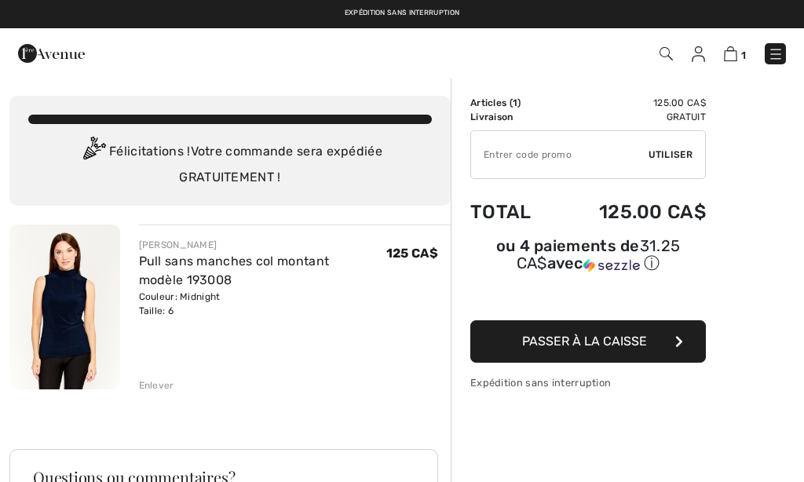
click at [523, 152] on input "TEXT" at bounding box center [559, 154] width 177 height 47
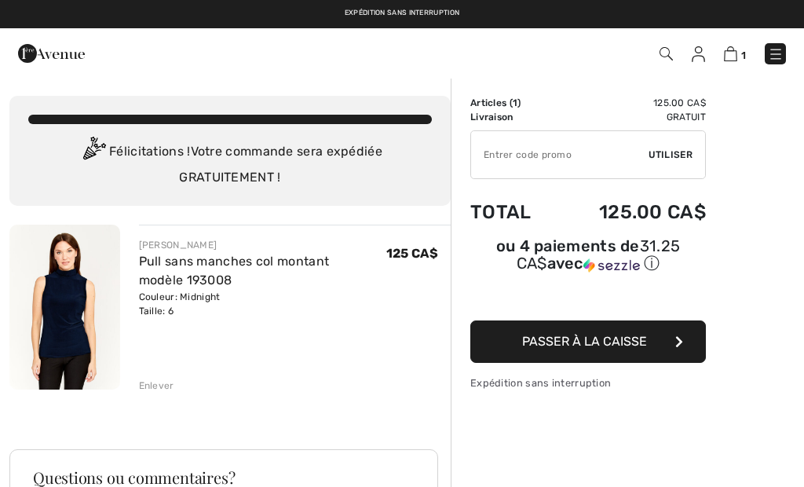
click at [512, 148] on input "TEXT" at bounding box center [559, 154] width 177 height 47
click at [500, 148] on input "TEXT" at bounding box center [559, 154] width 177 height 47
click at [496, 154] on input "TEXT" at bounding box center [559, 154] width 177 height 47
paste input "OC00150B36"
type input "OC00150B36"
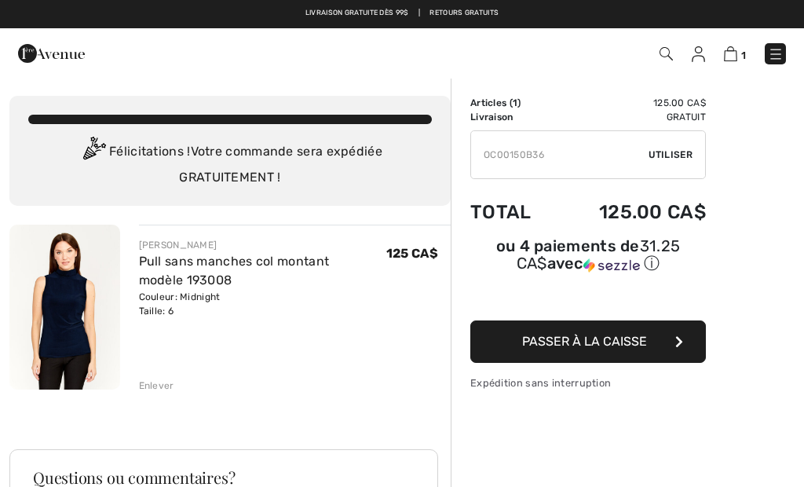
click at [674, 162] on div "✔ Utiliser Enlever" at bounding box center [588, 154] width 236 height 49
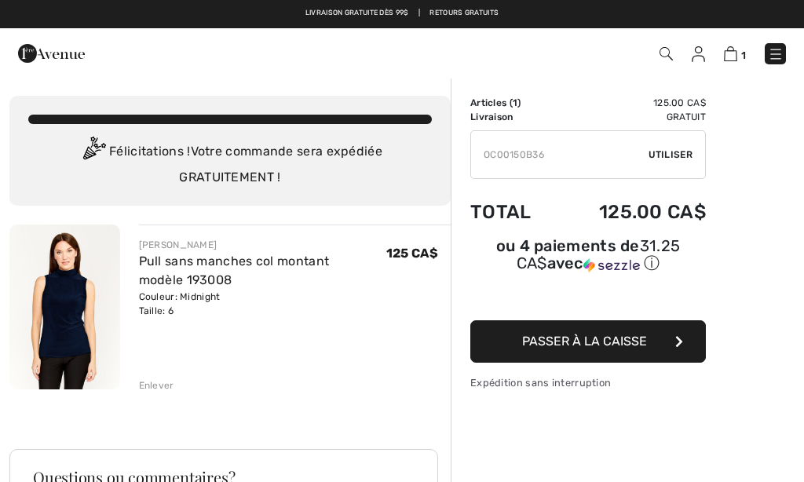
click at [675, 150] on span "Utiliser" at bounding box center [670, 155] width 44 height 14
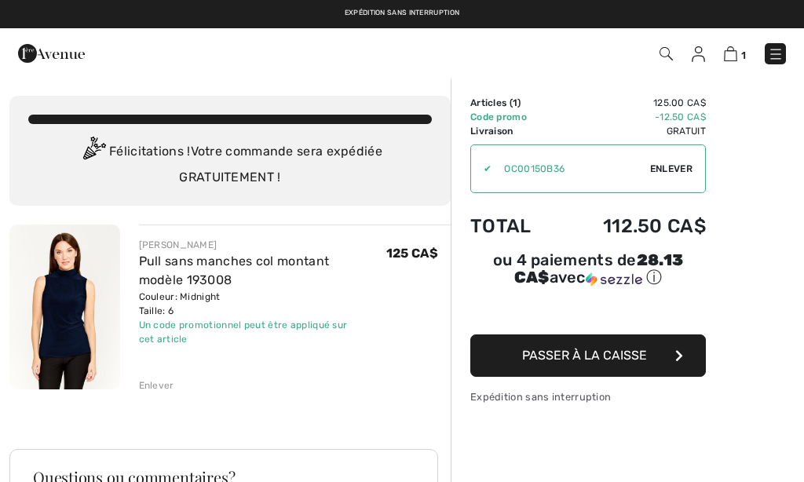
click at [676, 354] on icon "button" at bounding box center [679, 355] width 8 height 13
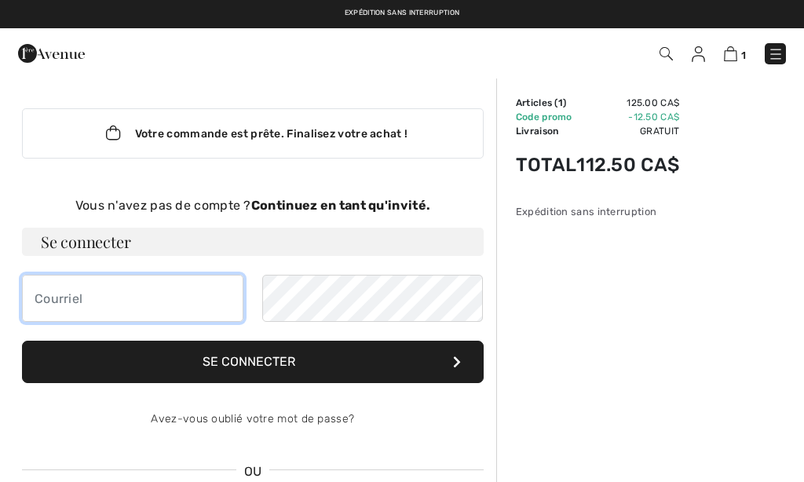
click at [59, 304] on input "email" at bounding box center [132, 298] width 221 height 47
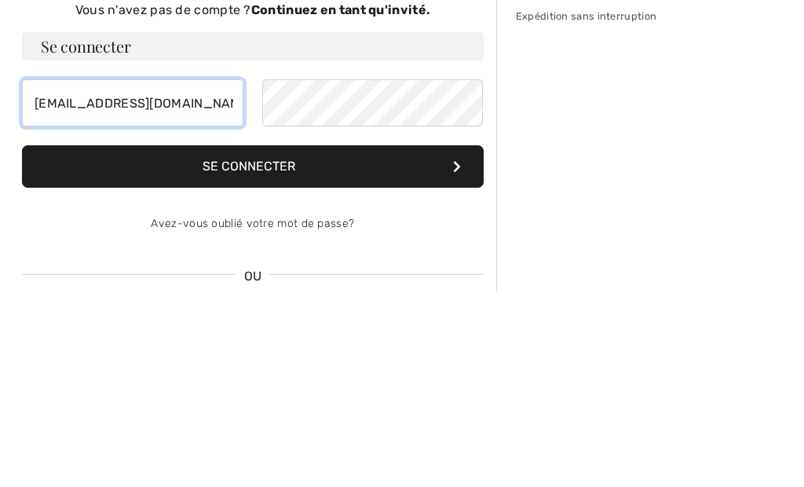
type input "brenda_beaulieu2038@hotmail.com"
click at [204, 341] on button "Se connecter" at bounding box center [253, 362] width 462 height 42
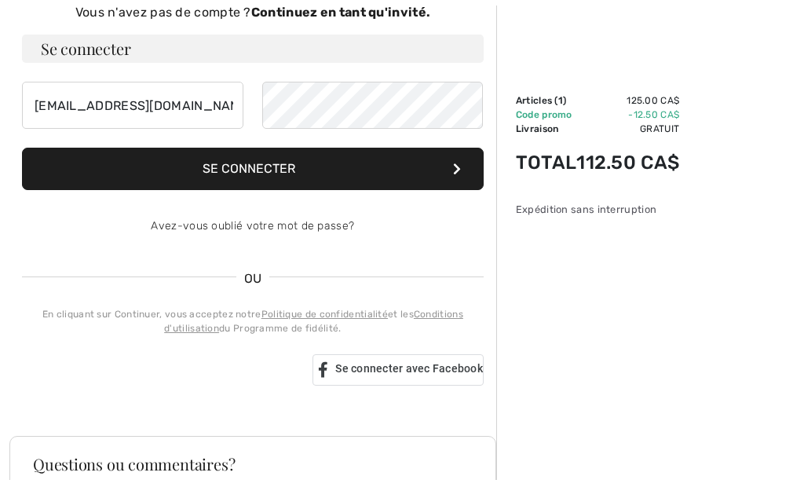
scroll to position [195, 0]
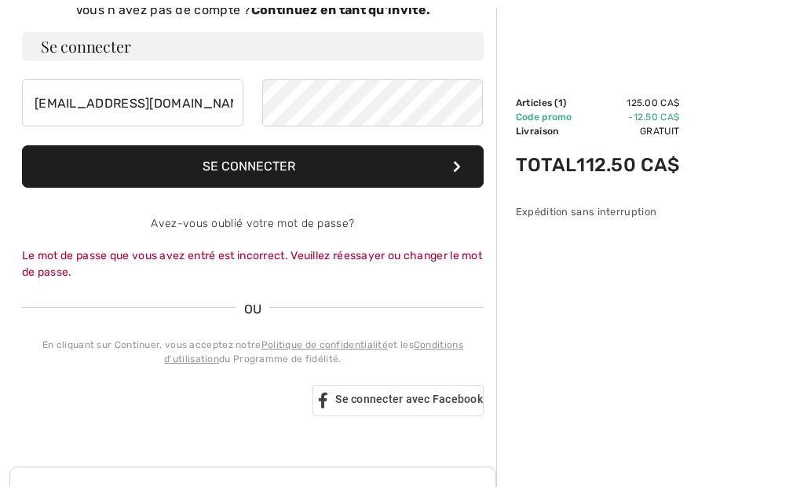
click at [195, 148] on button "Se connecter" at bounding box center [253, 166] width 462 height 42
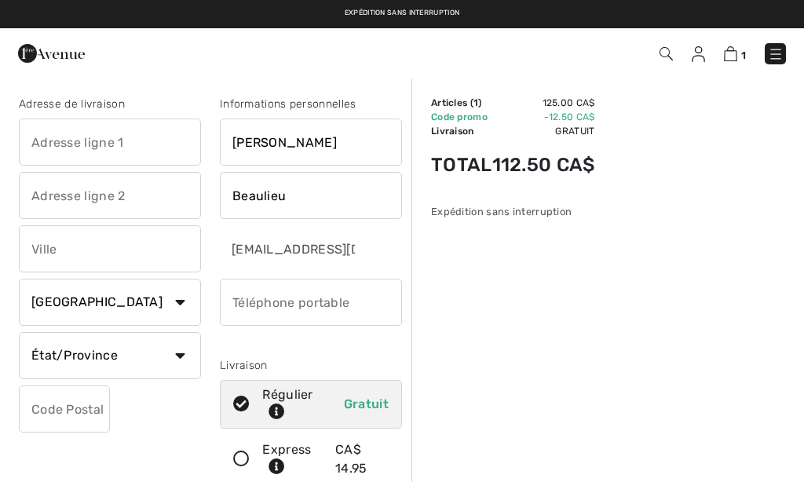
click at [49, 144] on input "text" at bounding box center [110, 142] width 182 height 47
type input "30 rue Albert"
click at [60, 243] on input "text" at bounding box center [110, 248] width 182 height 47
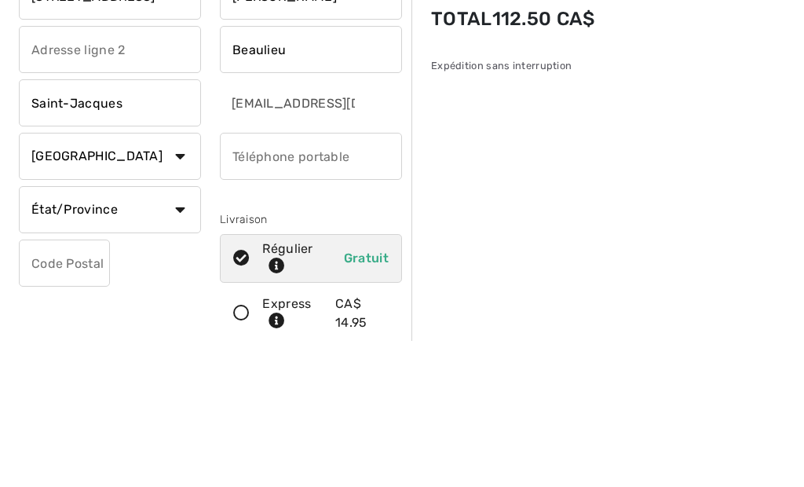
click at [269, 279] on input "phone" at bounding box center [311, 302] width 182 height 47
type input "Saint-Jacques"
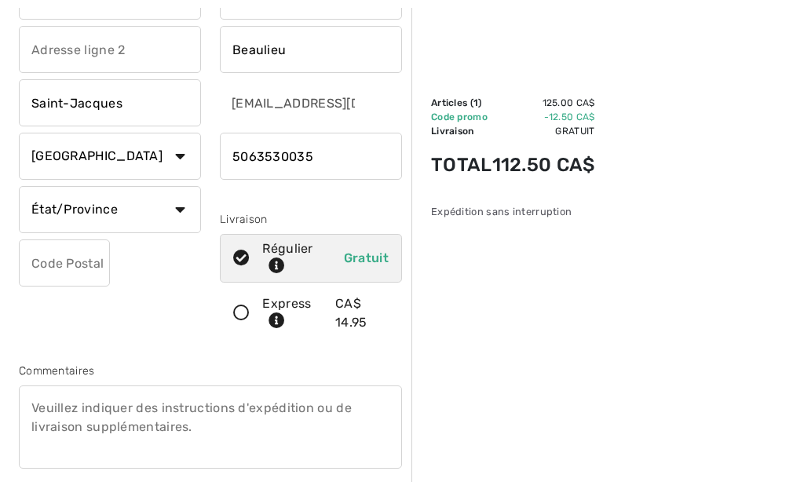
click at [328, 152] on input "phone" at bounding box center [311, 156] width 182 height 47
type input "5063530058"
click at [51, 197] on select "État/Province Alberta Colombie-Britannique Ile-du-Prince-Edward Manitoba Nouvea…" at bounding box center [110, 209] width 182 height 47
select select "NB"
click at [35, 261] on input "text" at bounding box center [64, 262] width 91 height 47
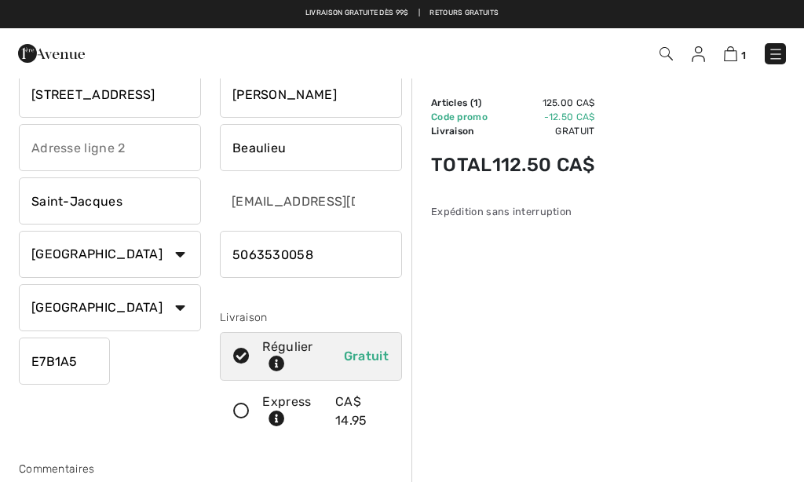
scroll to position [0, 0]
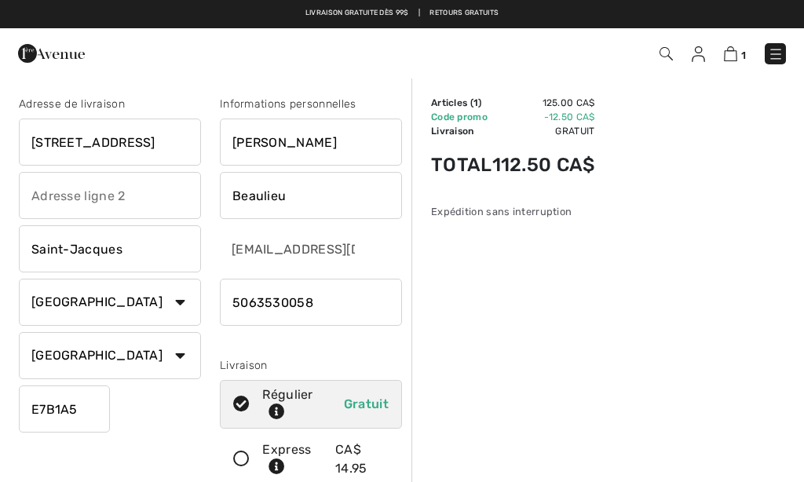
type input "E7B1A5"
click at [55, 51] on img at bounding box center [51, 53] width 67 height 31
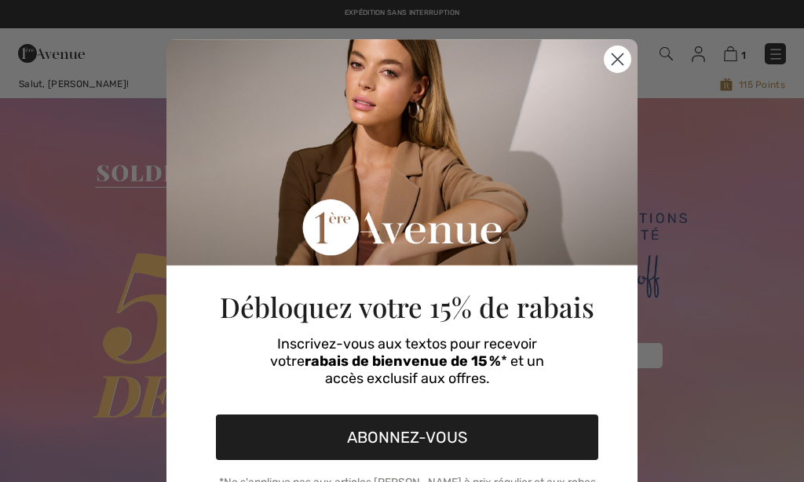
checkbox input "true"
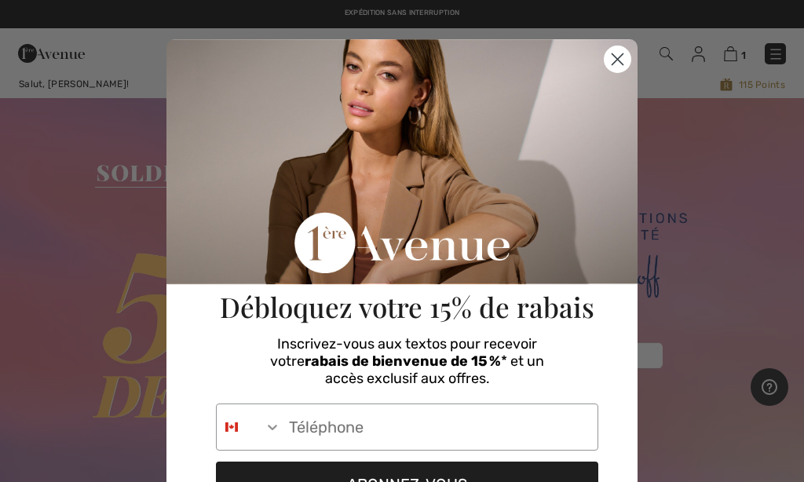
click at [619, 53] on circle "Close dialog" at bounding box center [618, 59] width 26 height 26
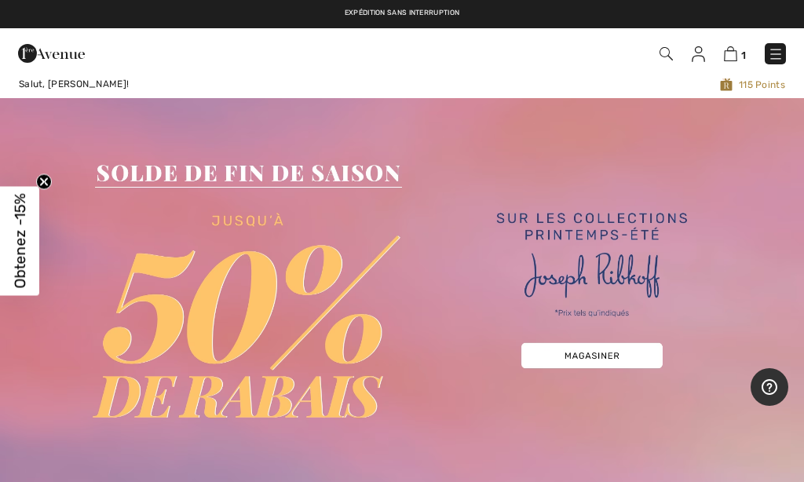
click at [771, 51] on img at bounding box center [776, 54] width 16 height 16
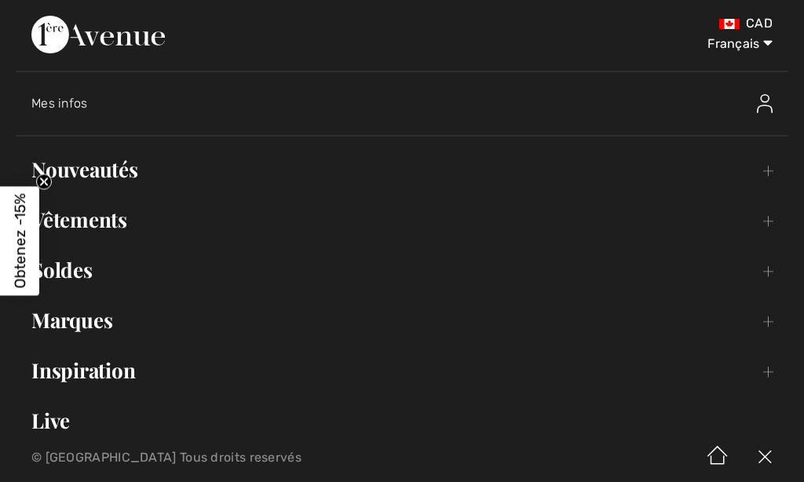
click at [102, 214] on link "Vêtements Toggle submenu" at bounding box center [402, 220] width 773 height 35
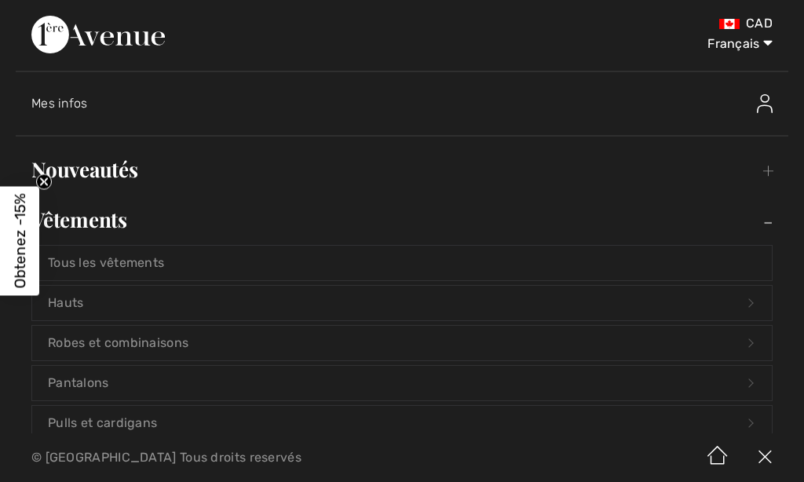
click at [64, 300] on link "Hauts Open submenu" at bounding box center [402, 303] width 740 height 35
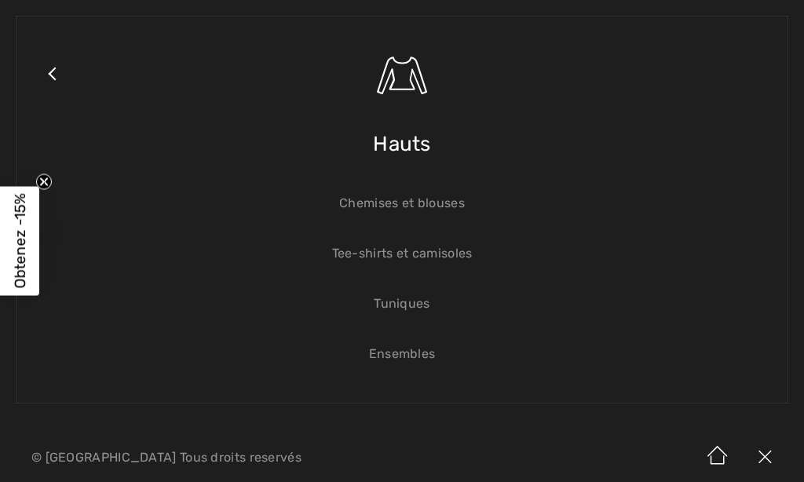
click at [418, 137] on span "Hauts" at bounding box center [402, 144] width 58 height 56
click at [354, 257] on link "Tee-shirts et camisoles" at bounding box center [402, 253] width 740 height 35
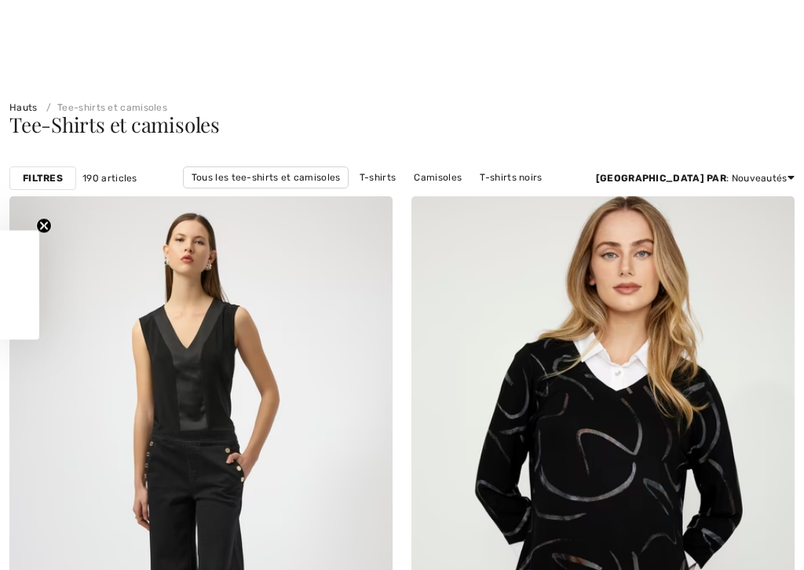
checkbox input "true"
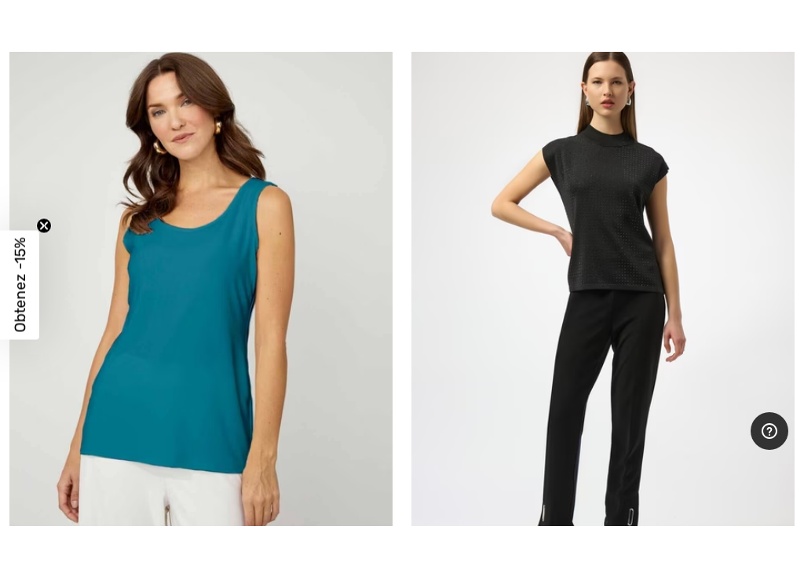
scroll to position [3026, 0]
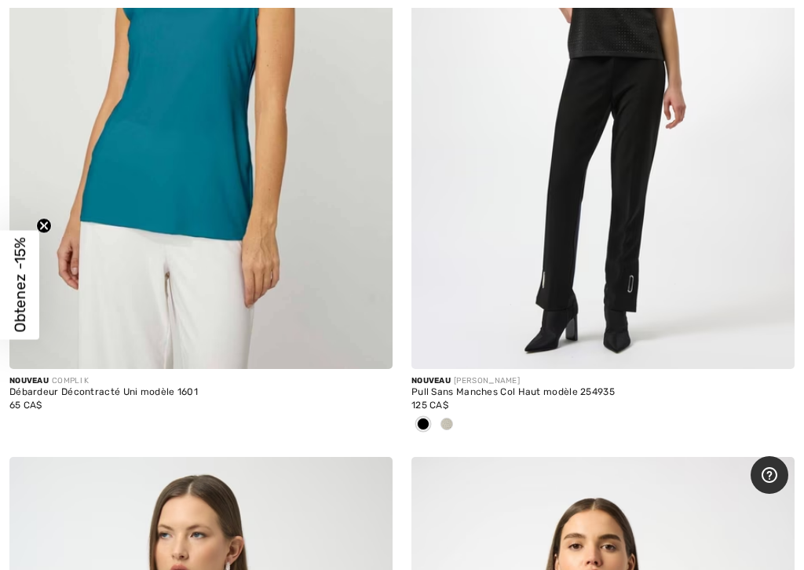
click at [450, 423] on span at bounding box center [446, 424] width 13 height 13
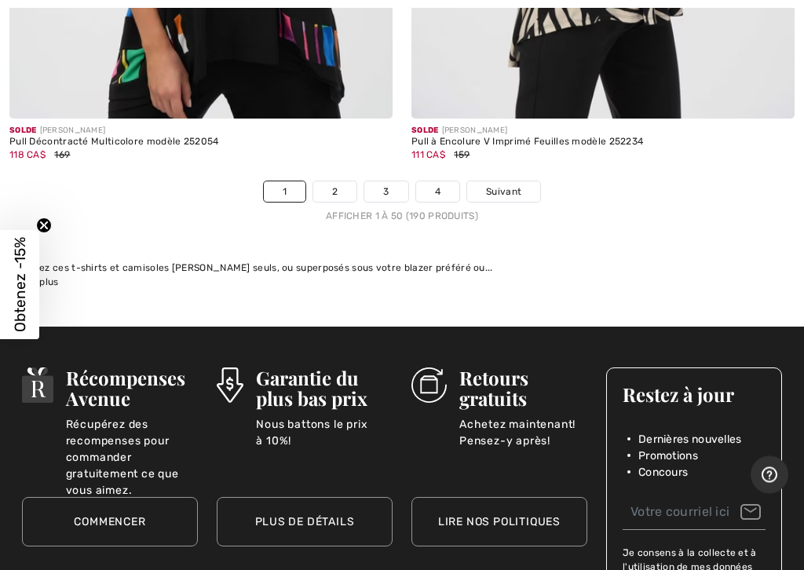
scroll to position [16891, 0]
click at [323, 181] on link "2" at bounding box center [334, 191] width 43 height 20
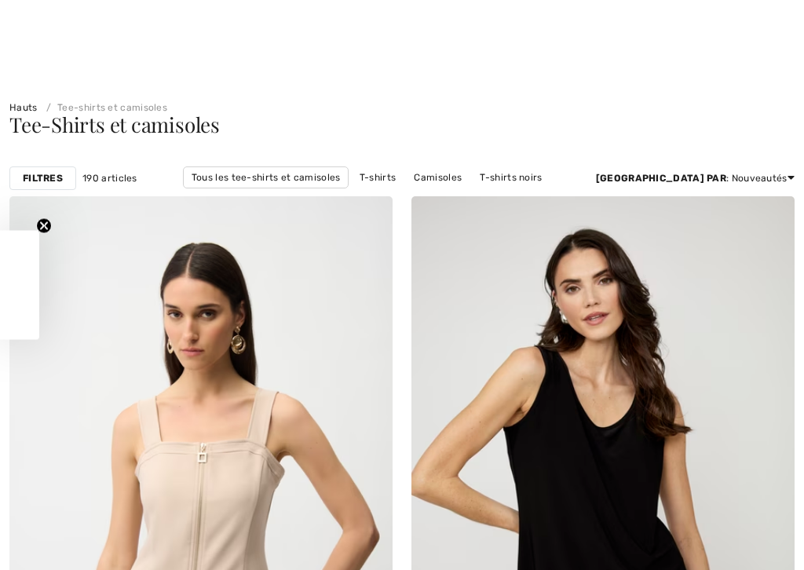
checkbox input "true"
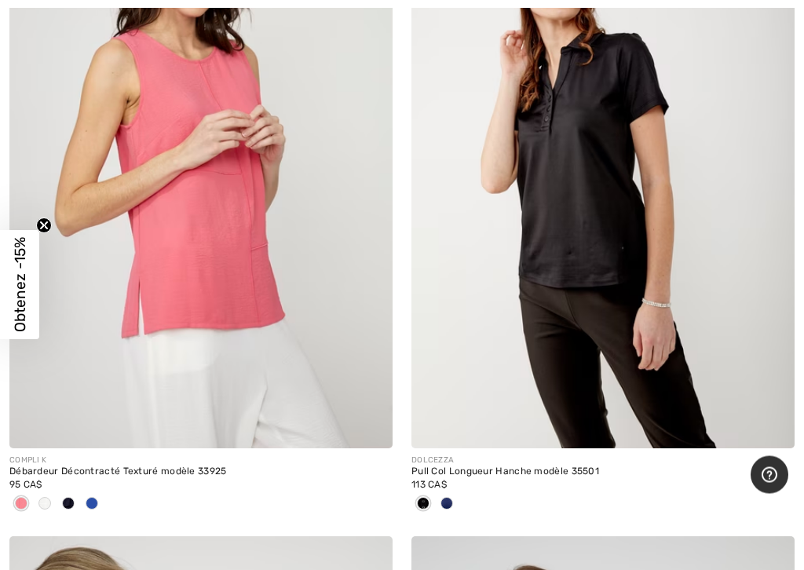
scroll to position [4375, 0]
click at [452, 500] on span at bounding box center [446, 503] width 13 height 13
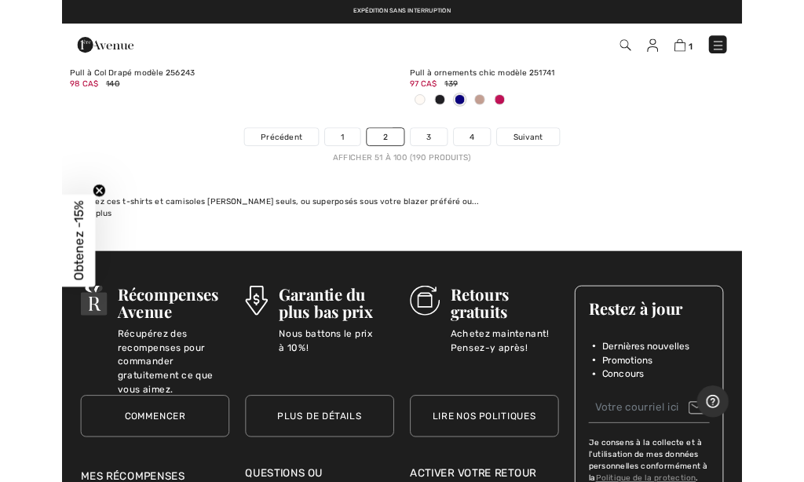
scroll to position [16819, 0]
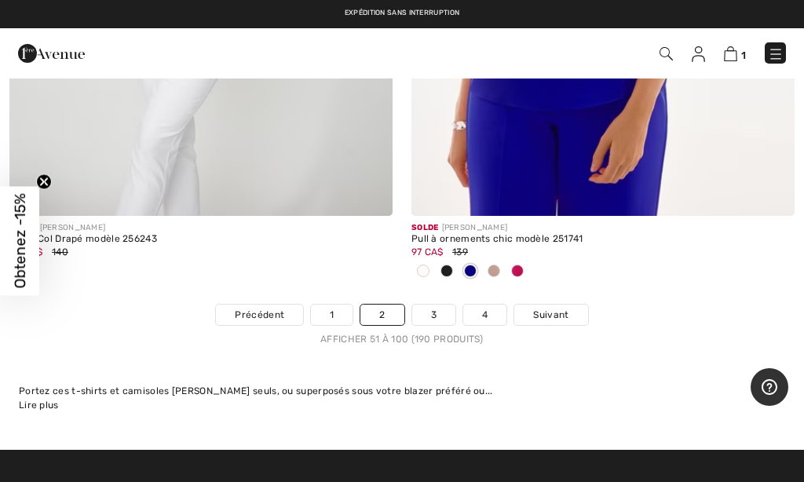
click at [433, 305] on link "3" at bounding box center [433, 315] width 43 height 20
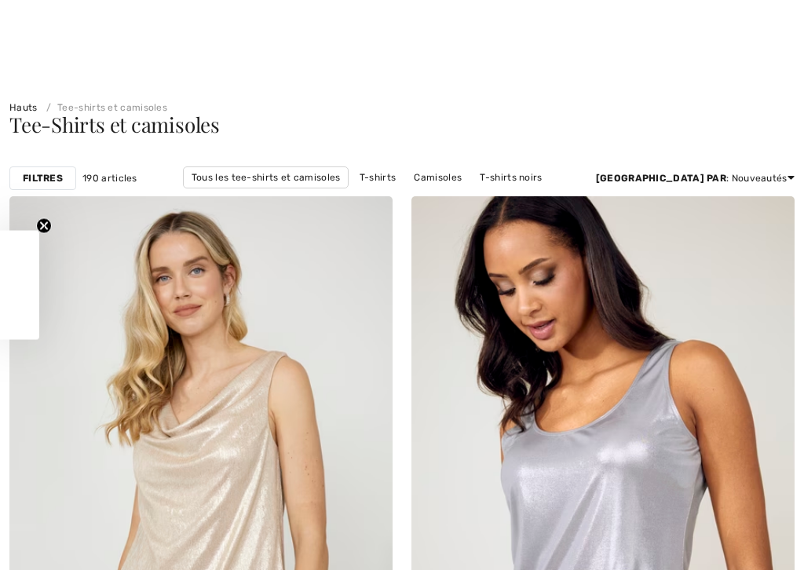
checkbox input "true"
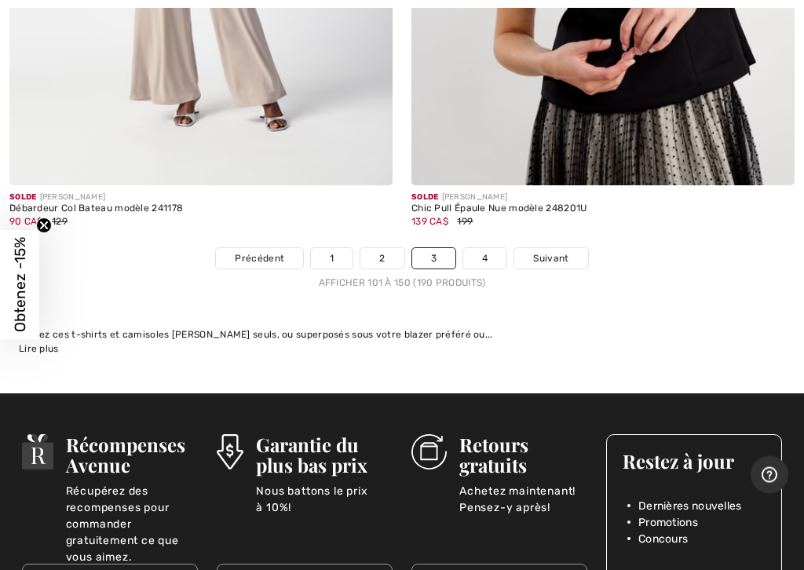
scroll to position [16928, 0]
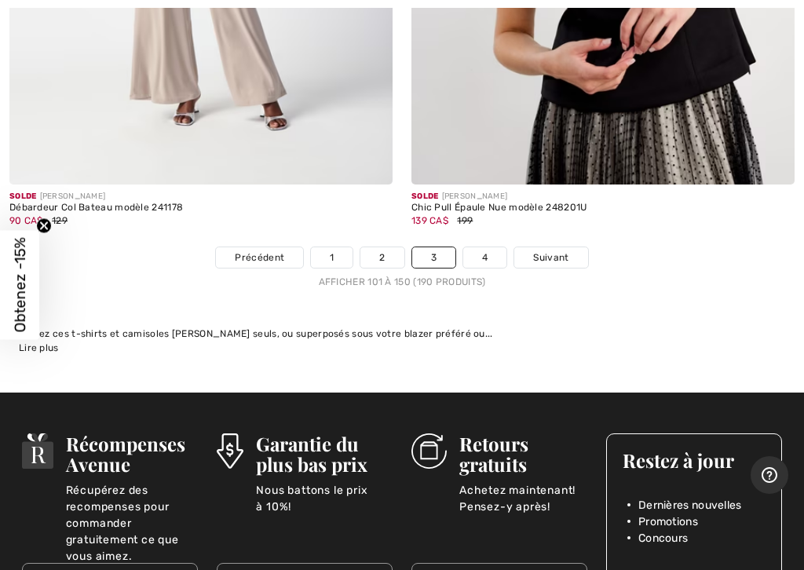
click at [487, 247] on link "4" at bounding box center [484, 257] width 43 height 20
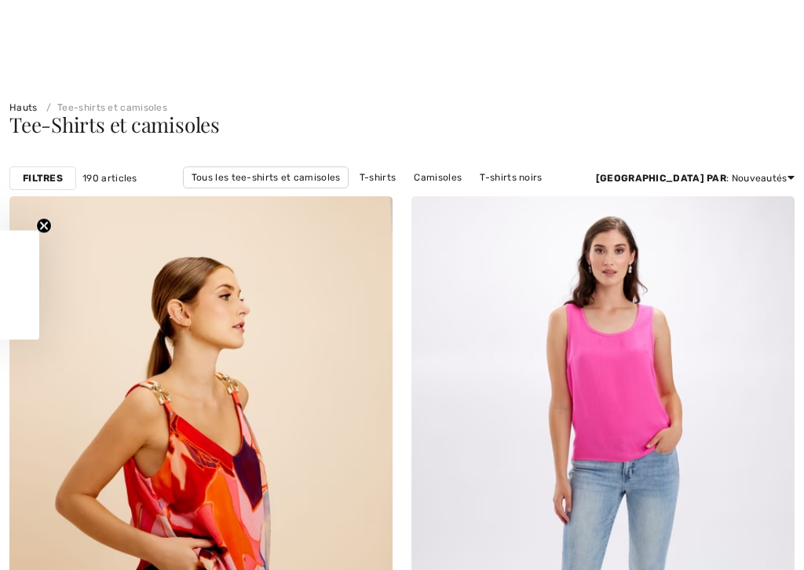
checkbox input "true"
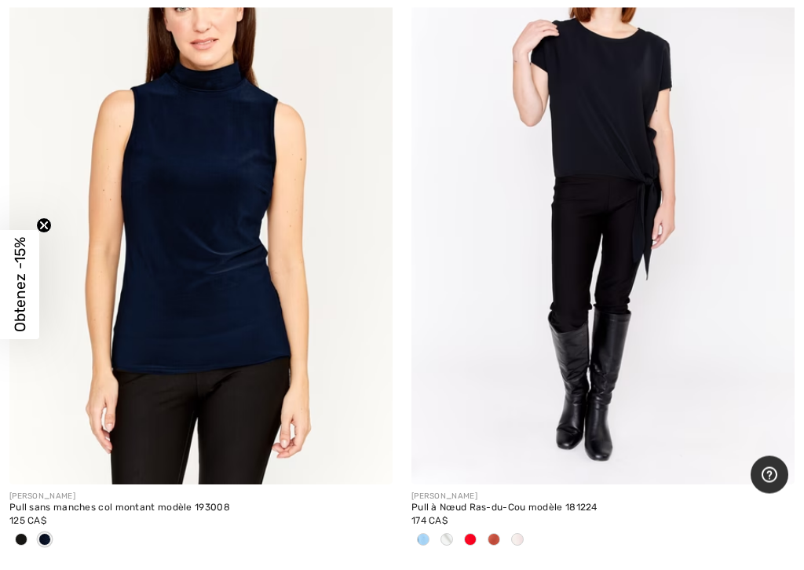
scroll to position [6353, 0]
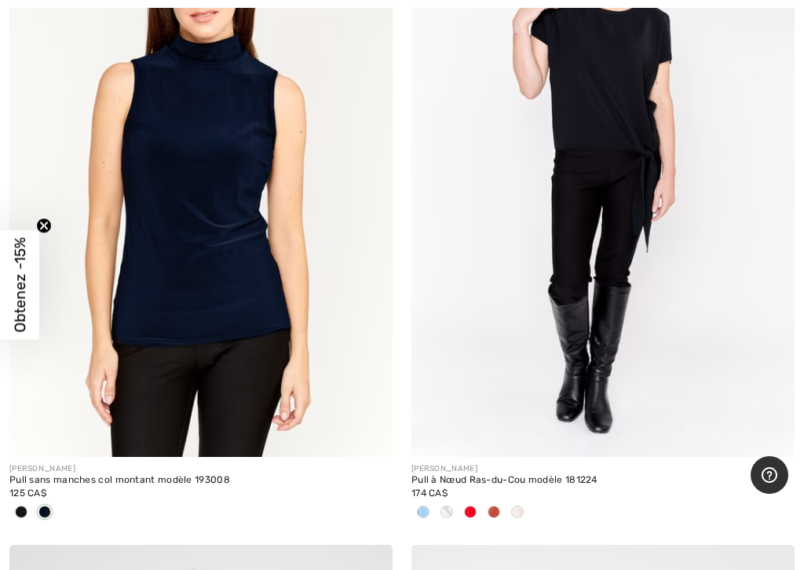
click at [102, 331] on img at bounding box center [200, 169] width 383 height 575
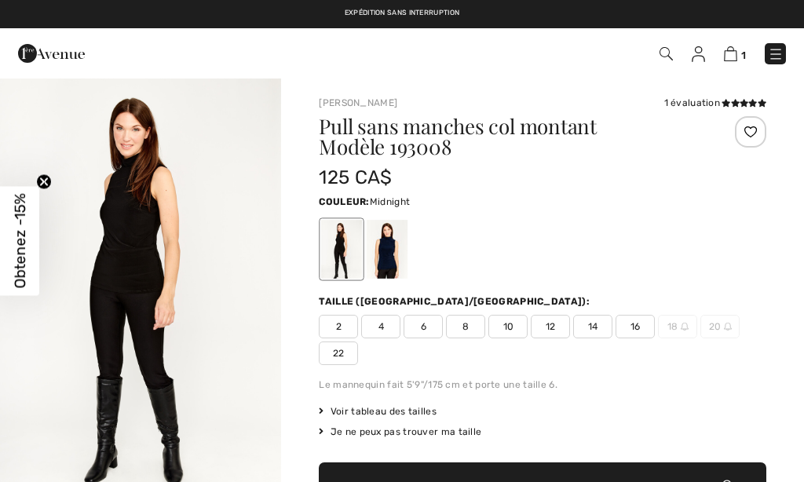
click at [393, 242] on div at bounding box center [387, 249] width 41 height 59
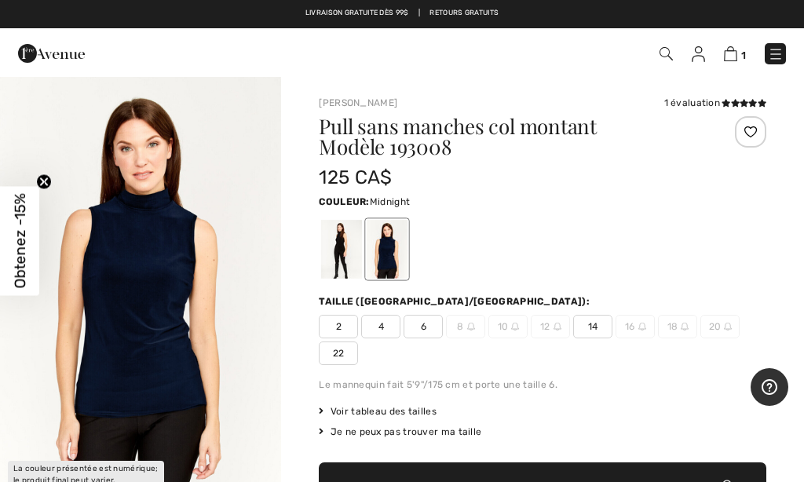
scroll to position [19, 0]
click at [77, 265] on img "1 / 1" at bounding box center [140, 288] width 281 height 422
click at [101, 309] on img "1 / 1" at bounding box center [140, 288] width 281 height 422
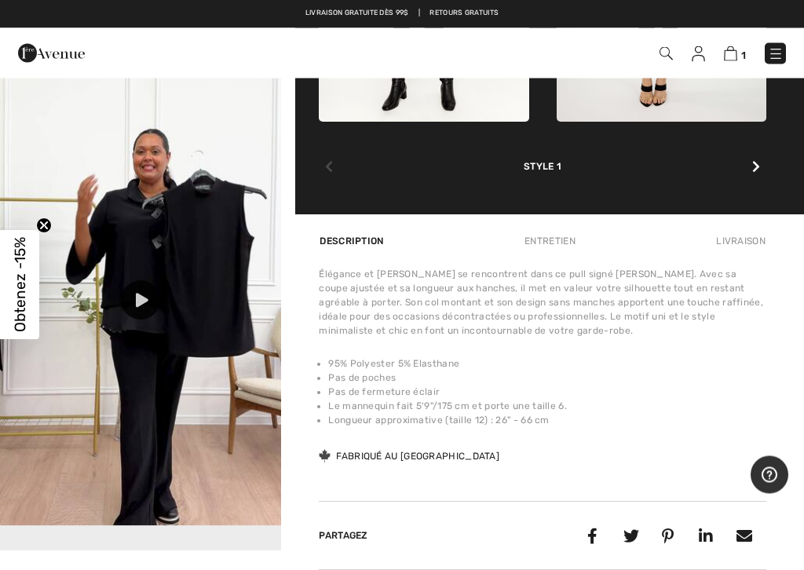
scroll to position [919, 0]
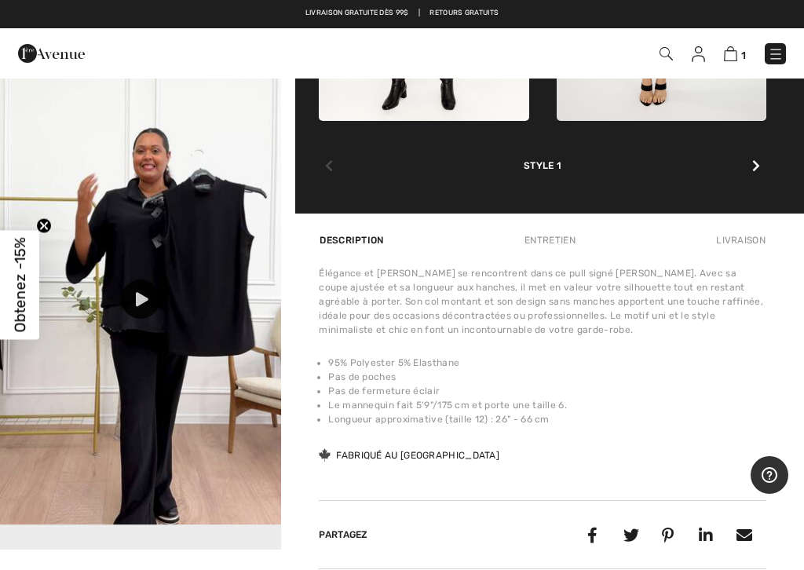
click at [100, 323] on img at bounding box center [140, 274] width 281 height 500
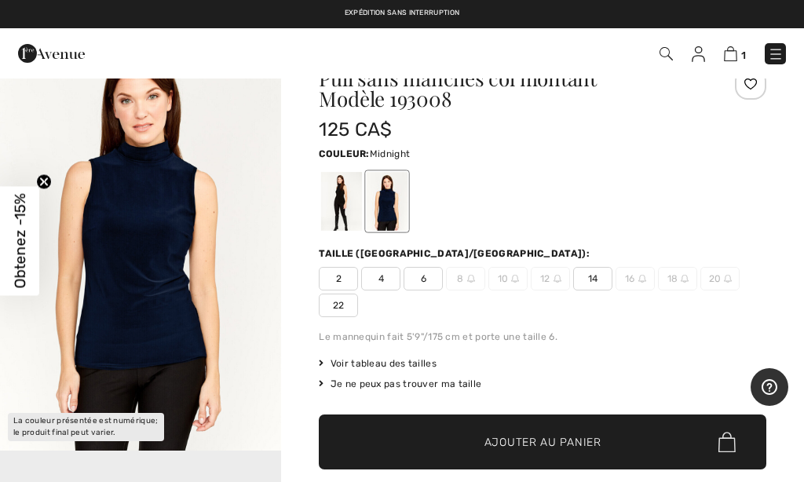
scroll to position [47, 0]
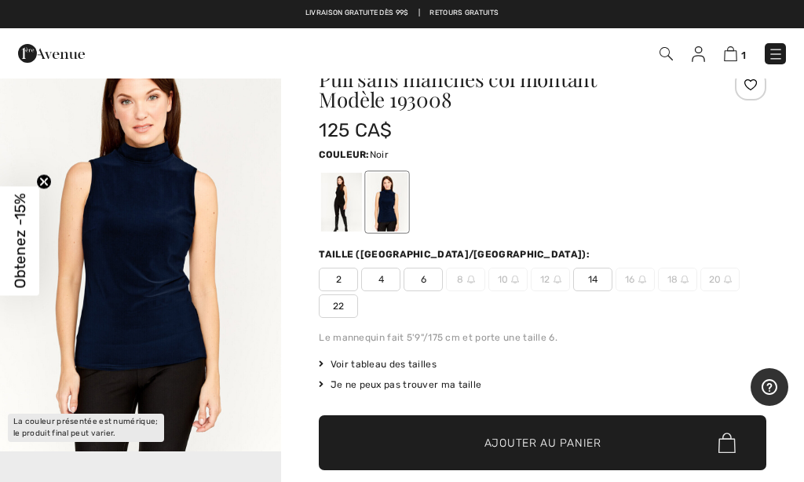
click at [332, 195] on div at bounding box center [341, 202] width 41 height 59
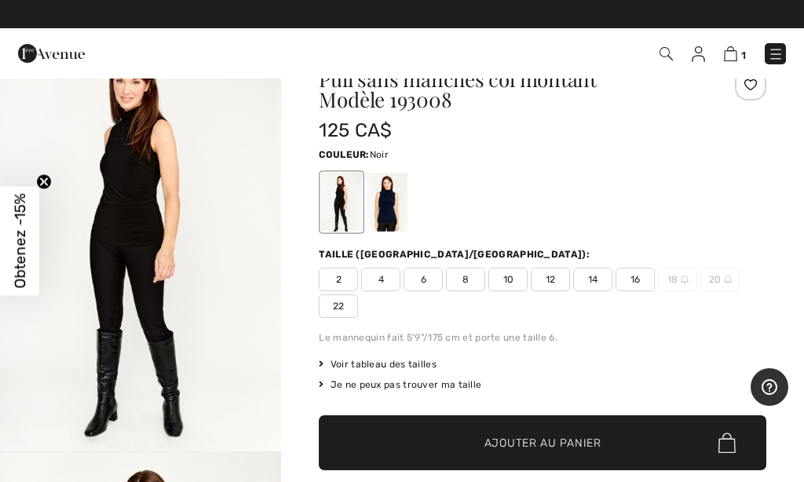
click at [414, 361] on span "Voir tableau des tailles" at bounding box center [378, 364] width 118 height 14
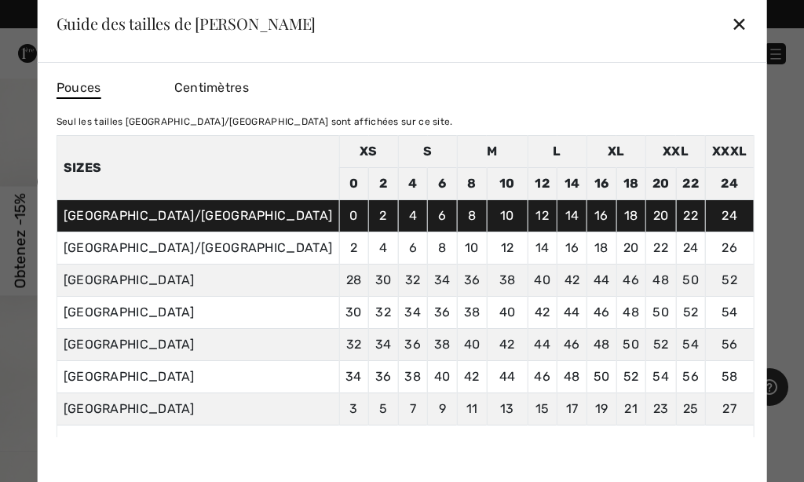
click at [731, 19] on div "✕" at bounding box center [739, 23] width 16 height 33
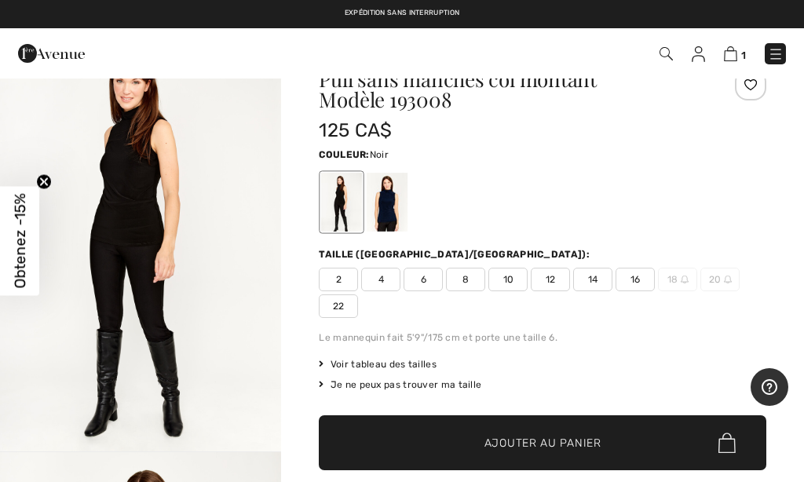
click at [419, 276] on span "6" at bounding box center [423, 280] width 39 height 24
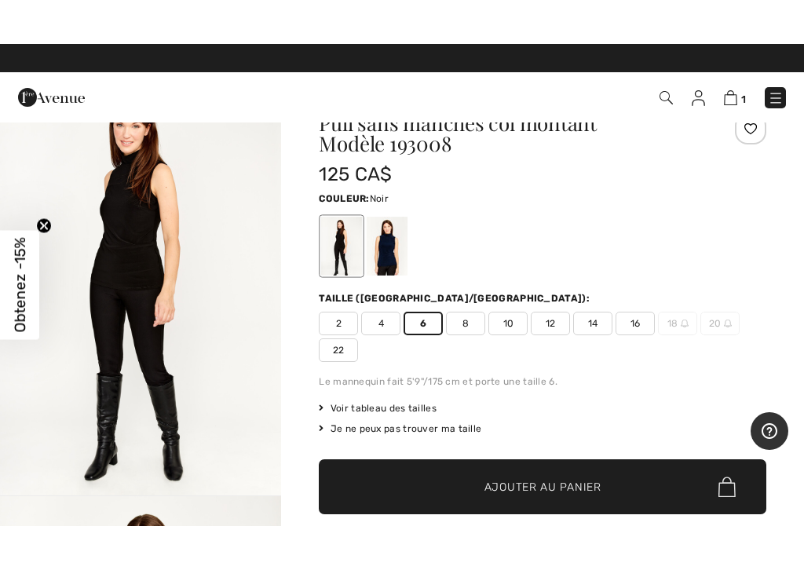
scroll to position [305, 0]
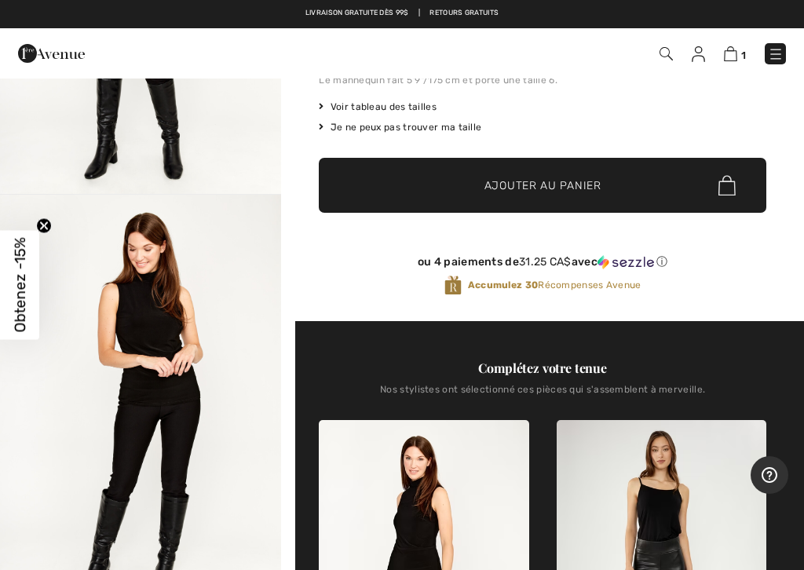
click at [629, 190] on span "✔ Ajouté au panier Ajouter au panier" at bounding box center [543, 185] width 448 height 55
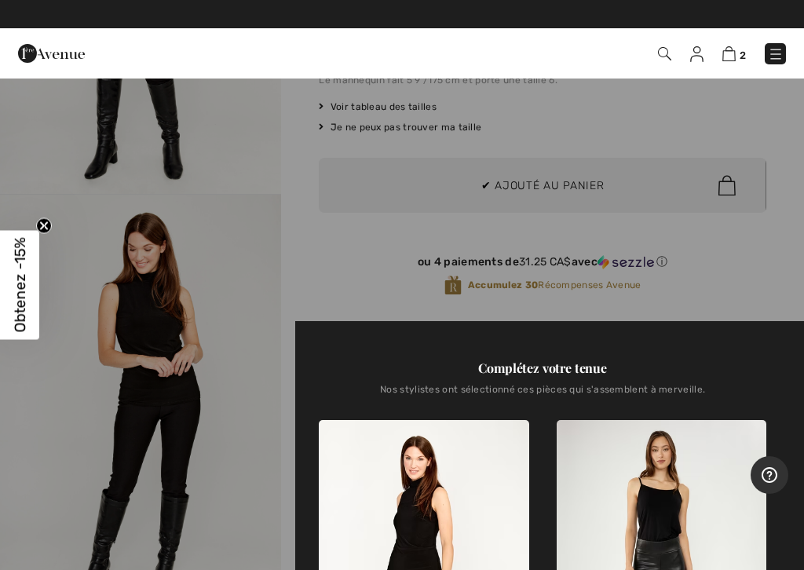
click at [725, 57] on img at bounding box center [728, 53] width 13 height 15
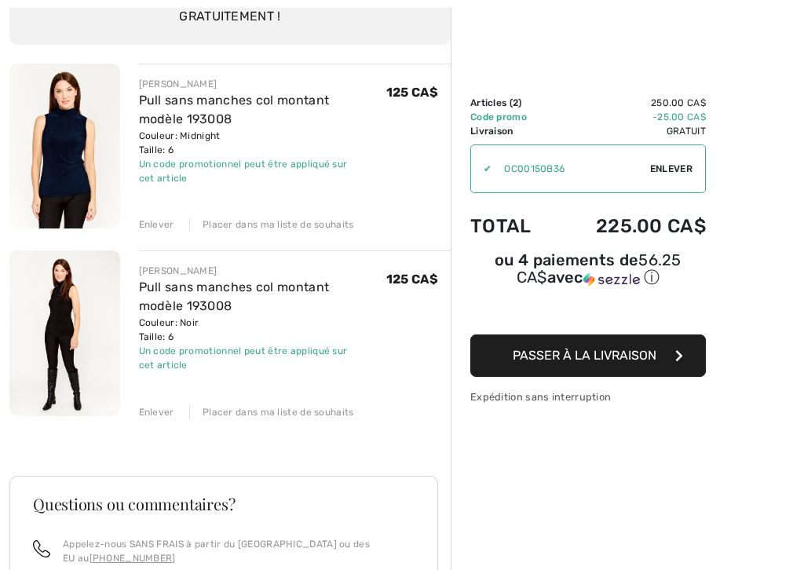
scroll to position [170, 0]
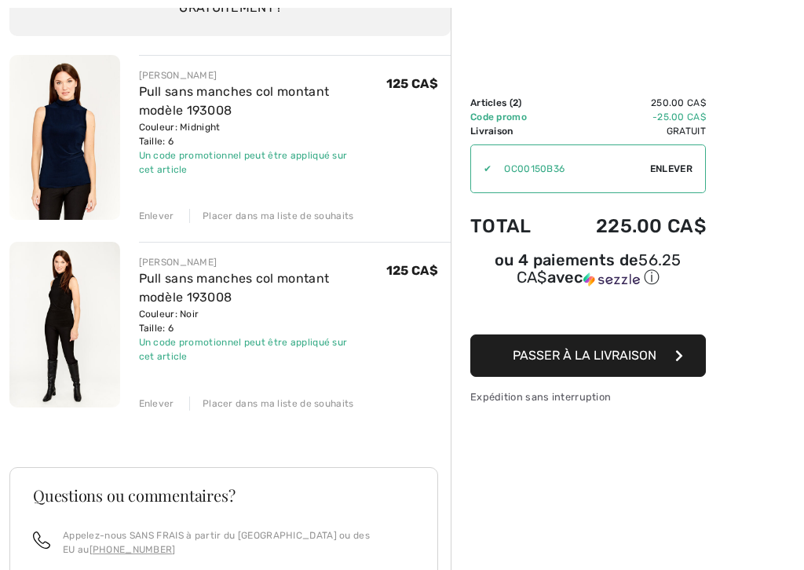
click at [679, 360] on icon "button" at bounding box center [679, 355] width 8 height 13
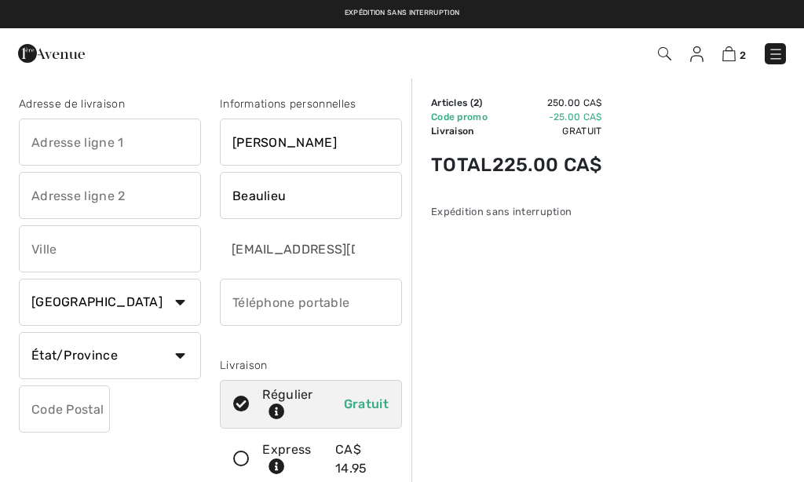
click at [52, 154] on input "text" at bounding box center [110, 142] width 182 height 47
type input "30 rue Albert"
click at [50, 239] on input "text" at bounding box center [110, 248] width 182 height 47
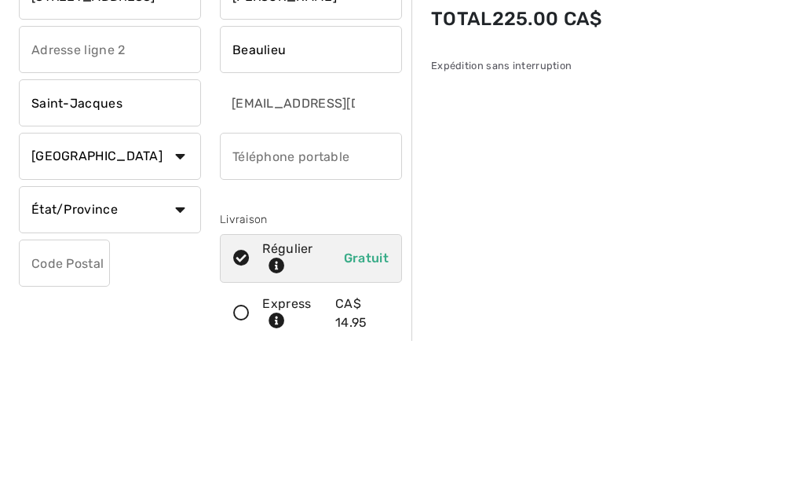
click at [268, 279] on input "phone" at bounding box center [311, 302] width 182 height 47
type input "Saint-Jacques"
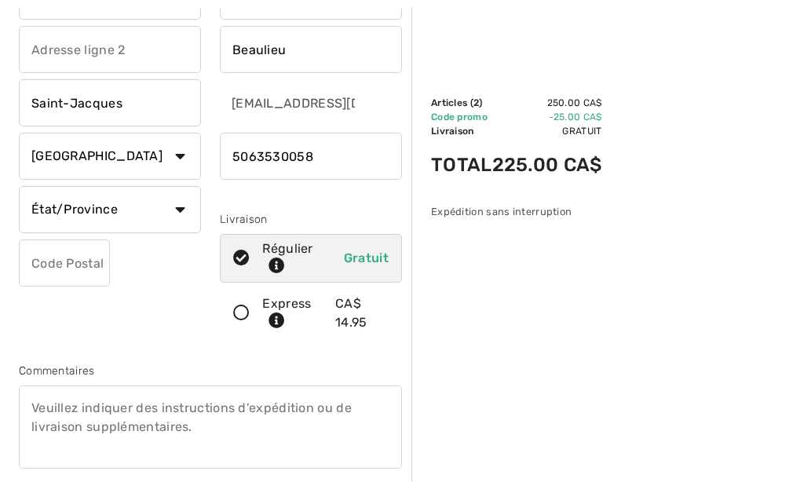
type input "5063530058"
click at [129, 215] on select "État/Province Alberta Colombie-Britannique Ile-du-Prince-Edward Manitoba Nouvea…" at bounding box center [110, 209] width 182 height 47
select select "NB"
click at [49, 257] on input "text" at bounding box center [64, 262] width 91 height 47
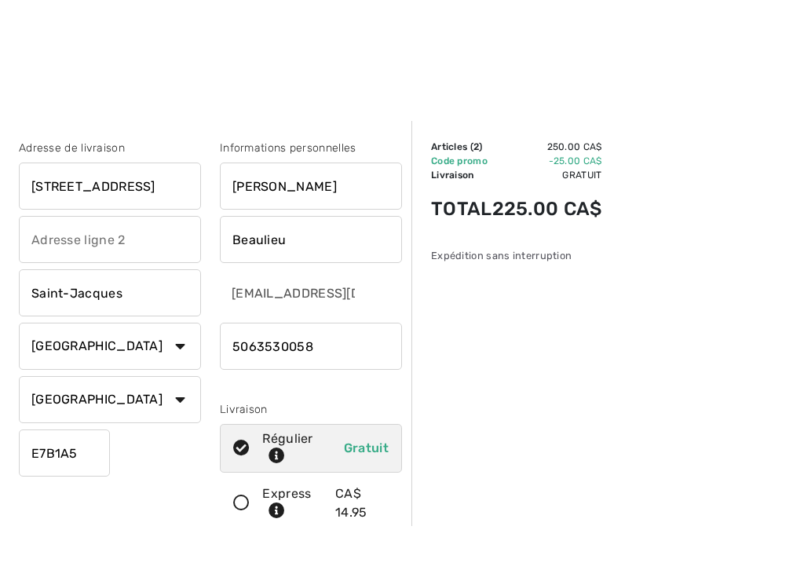
scroll to position [398, 0]
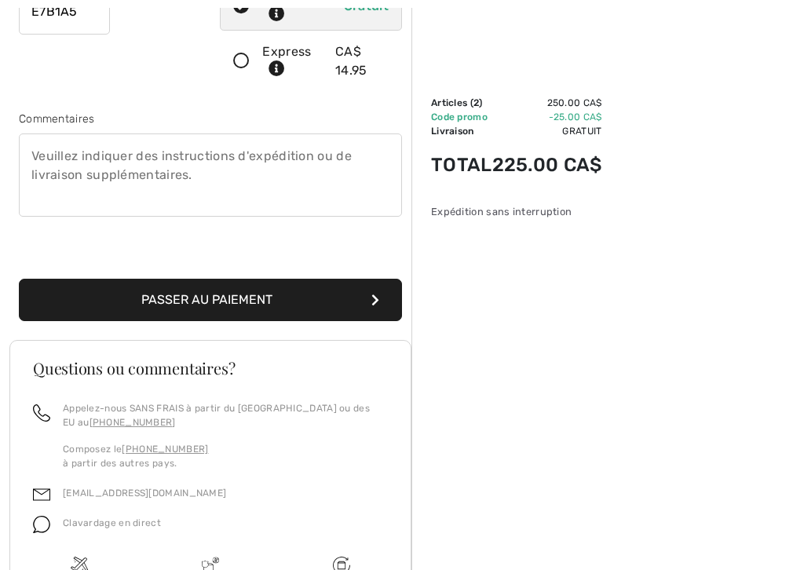
type input "E7B1A5"
click at [56, 303] on button "Passer au paiement" at bounding box center [210, 300] width 383 height 42
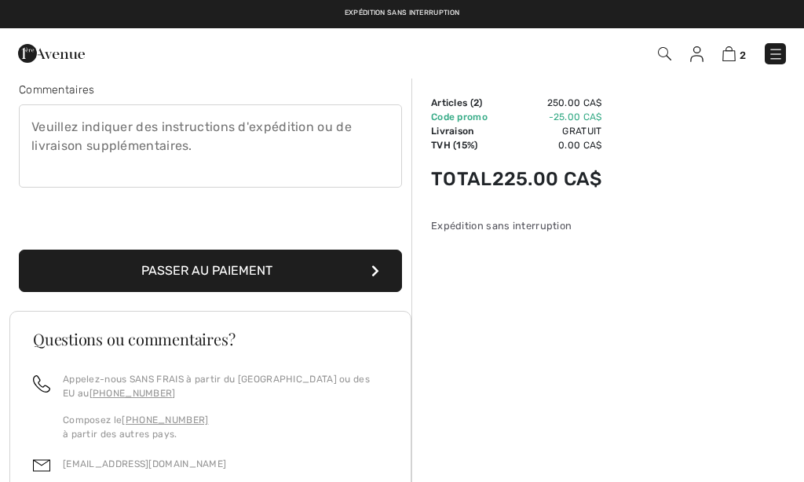
scroll to position [426, 0]
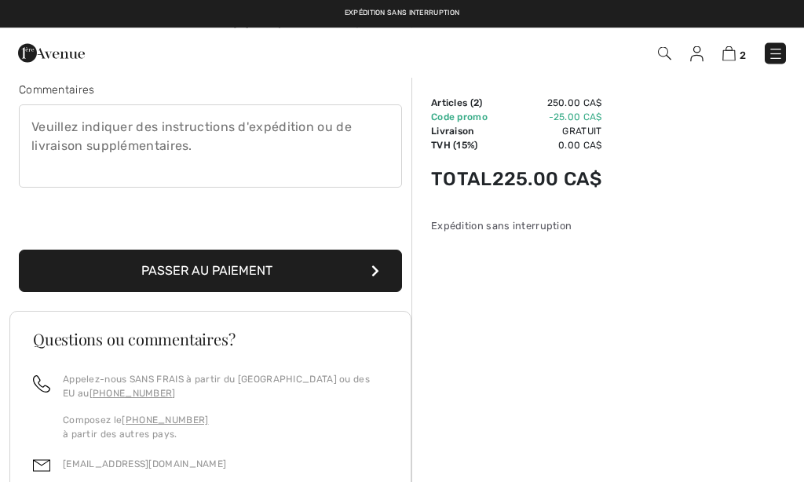
click at [734, 56] on img at bounding box center [728, 53] width 13 height 15
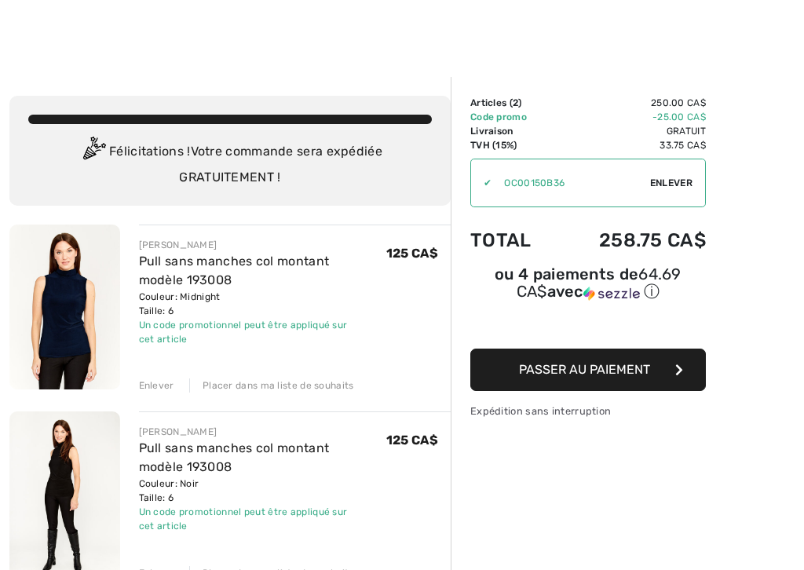
scroll to position [174, 0]
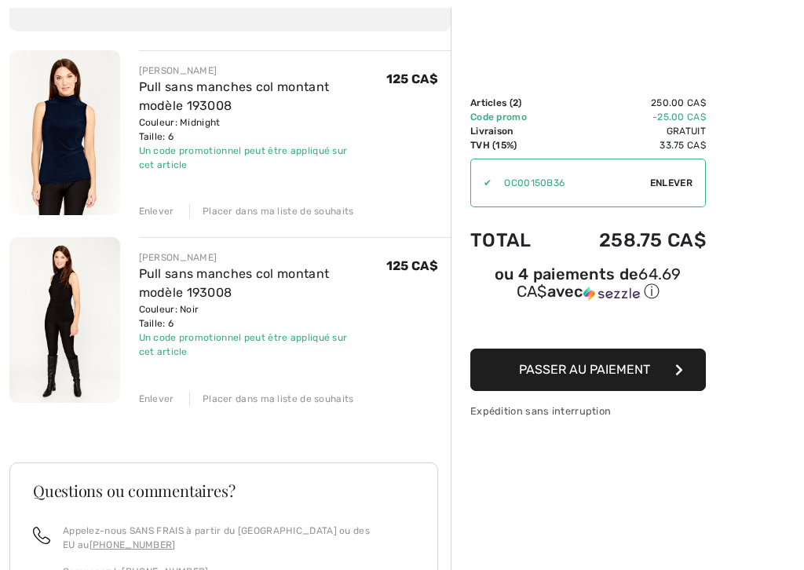
click at [151, 403] on div "Enlever" at bounding box center [156, 399] width 35 height 14
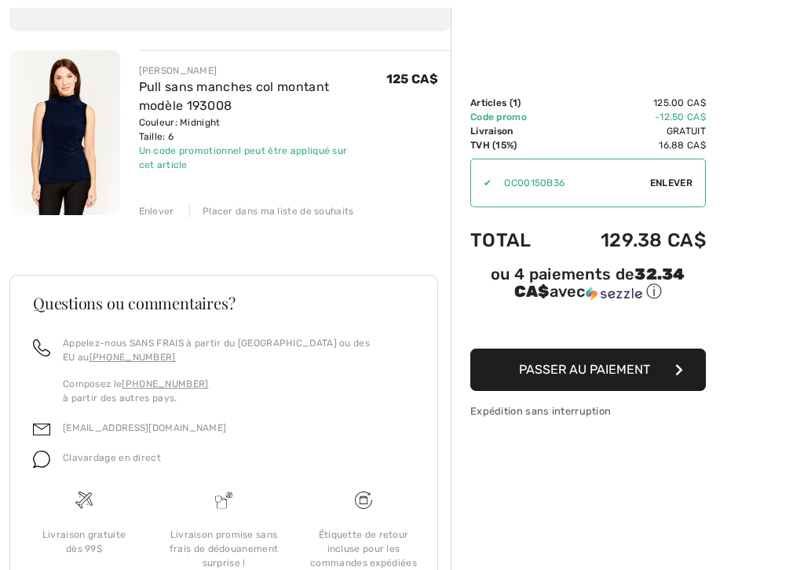
click at [661, 378] on button "Passer au paiement" at bounding box center [588, 370] width 236 height 42
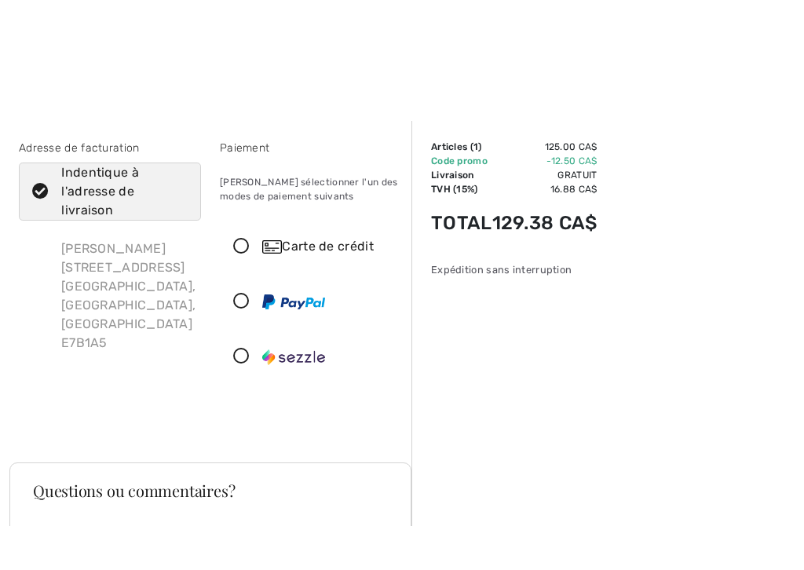
scroll to position [5, 0]
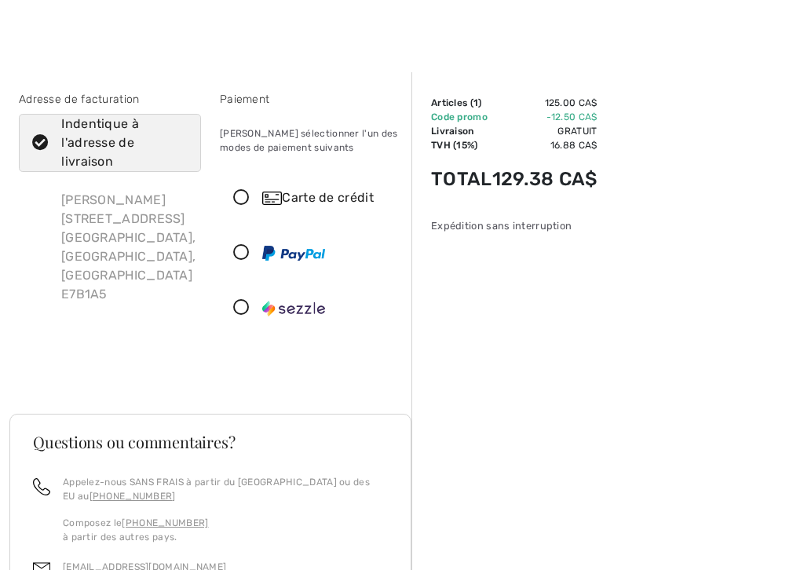
click at [238, 195] on icon at bounding box center [242, 198] width 42 height 16
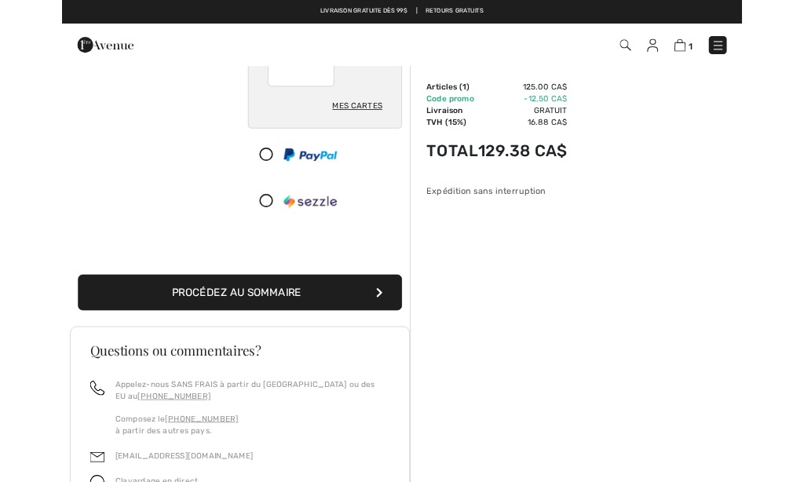
scroll to position [277, 0]
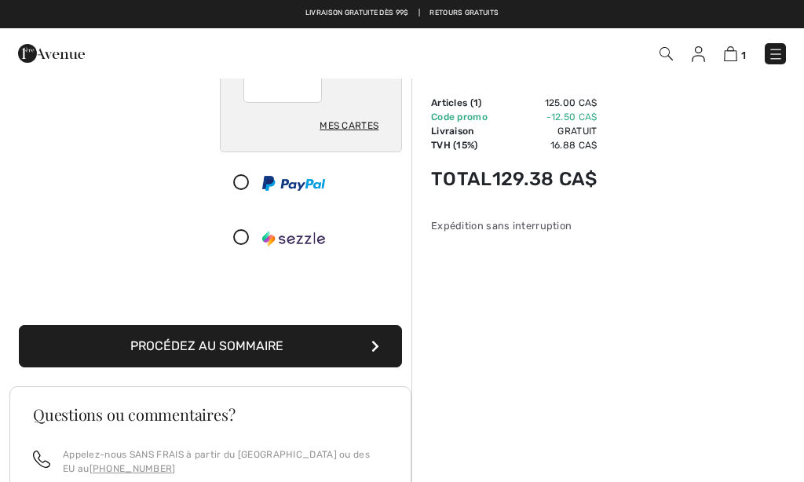
click at [222, 352] on button "Procédez au sommaire" at bounding box center [210, 346] width 383 height 42
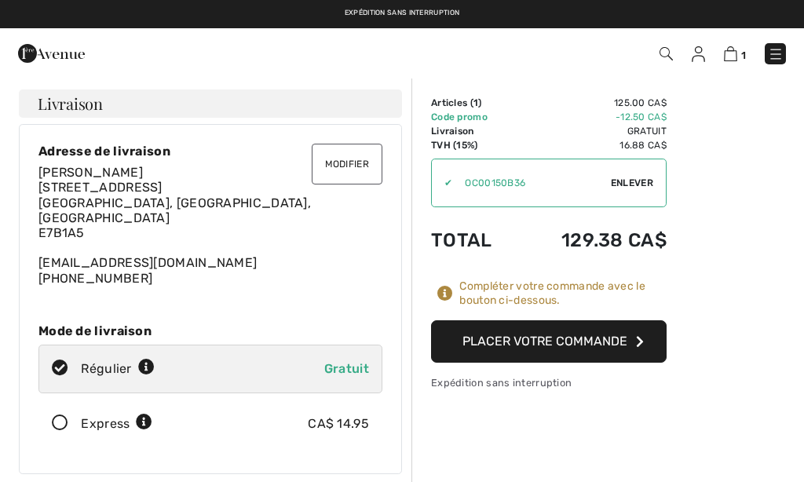
click at [592, 335] on button "Placer votre commande" at bounding box center [549, 341] width 236 height 42
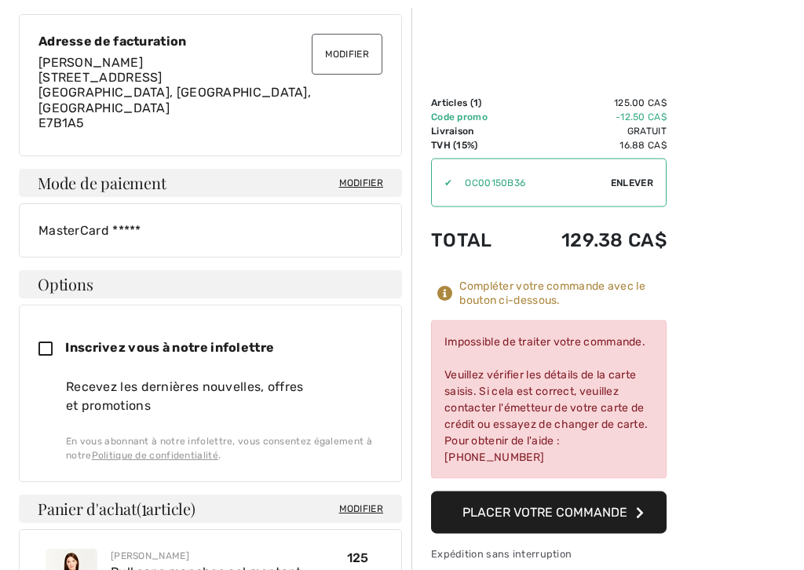
scroll to position [513, 0]
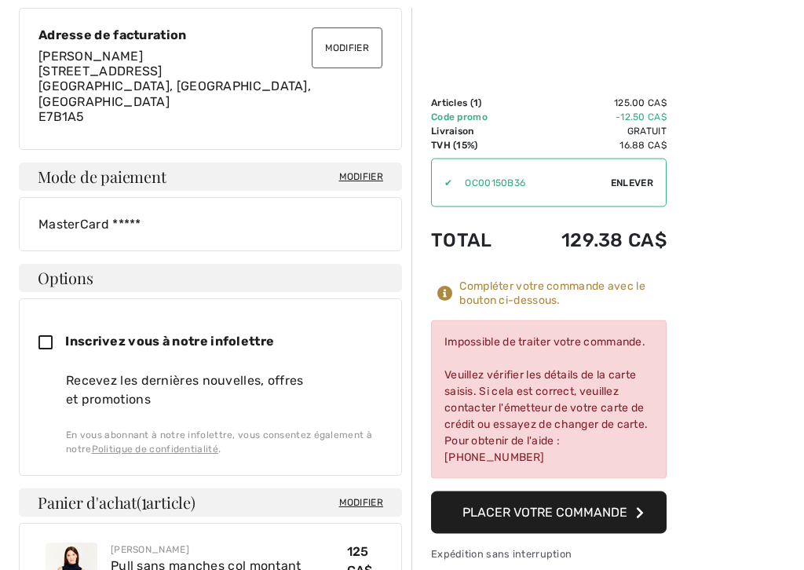
click at [343, 170] on span "Modifier" at bounding box center [361, 177] width 44 height 14
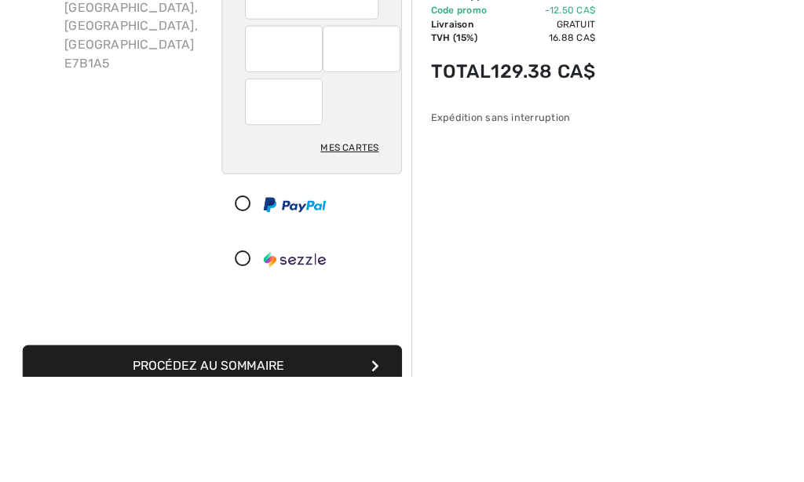
scroll to position [254, 0]
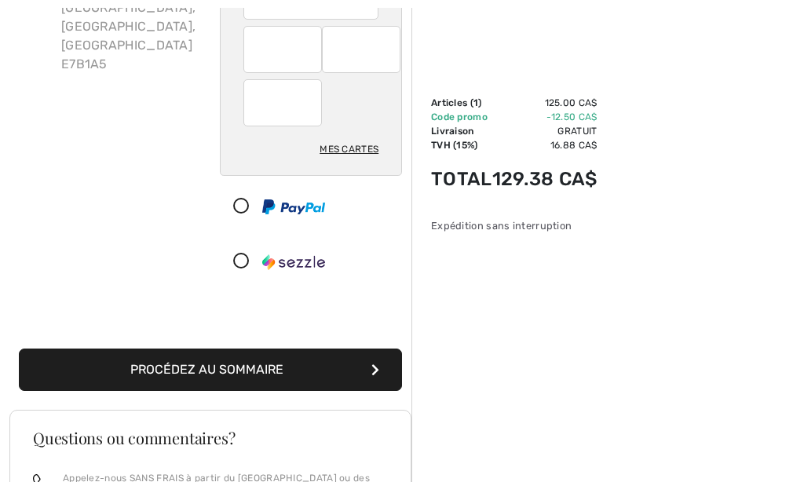
click at [205, 370] on button "Procédez au sommaire" at bounding box center [210, 370] width 383 height 42
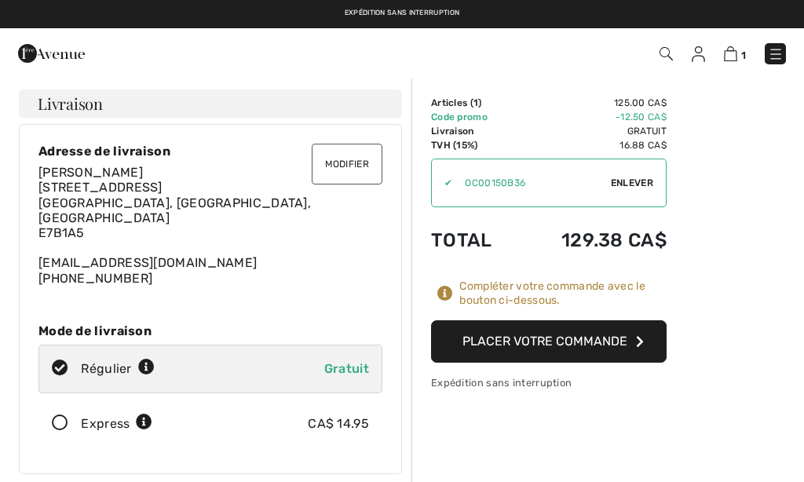
click at [580, 338] on button "Placer votre commande" at bounding box center [549, 341] width 236 height 42
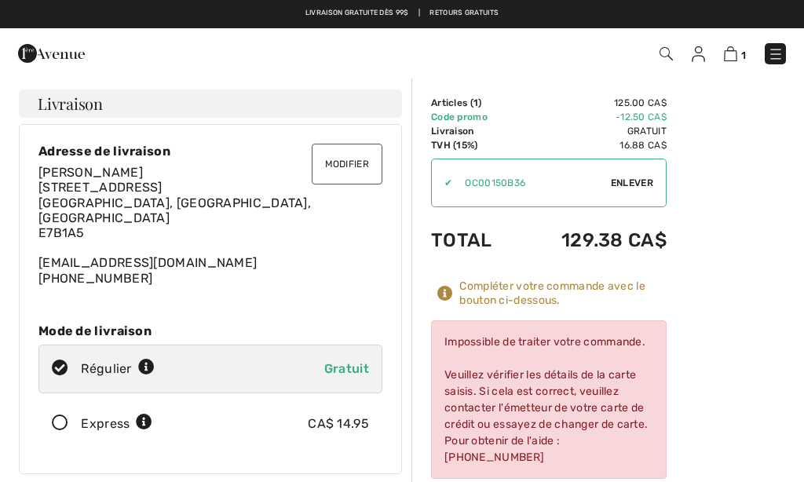
click at [489, 290] on div "Compléter votre commande avec le bouton ci-dessous." at bounding box center [562, 293] width 207 height 28
click at [451, 300] on icon at bounding box center [445, 294] width 16 height 16
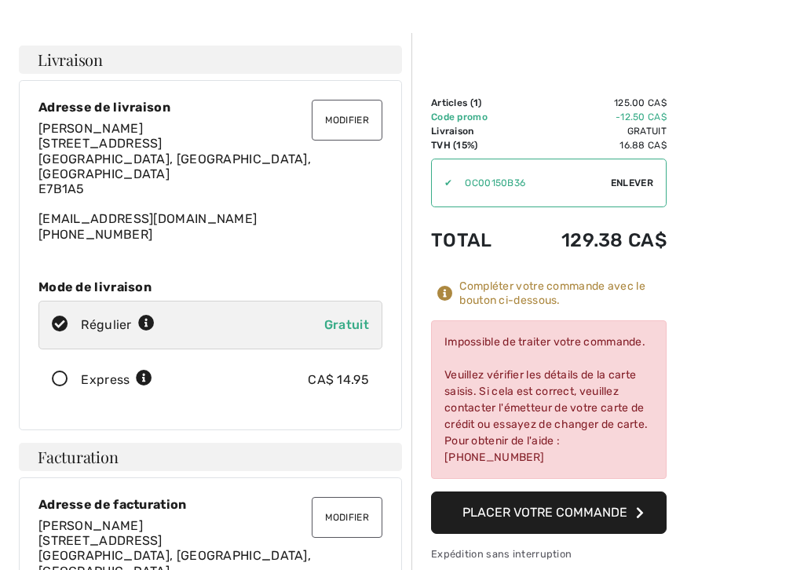
scroll to position [484, 0]
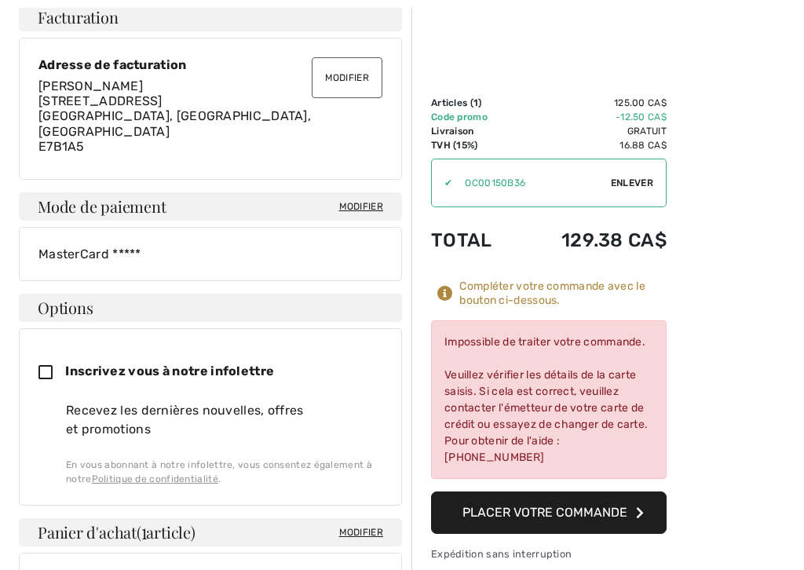
click at [359, 199] on span "Modifier" at bounding box center [361, 206] width 44 height 14
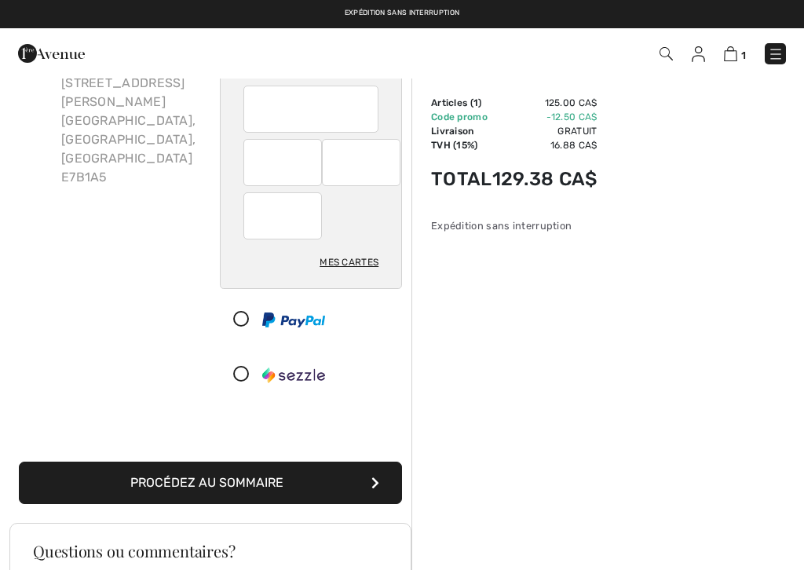
scroll to position [134, 0]
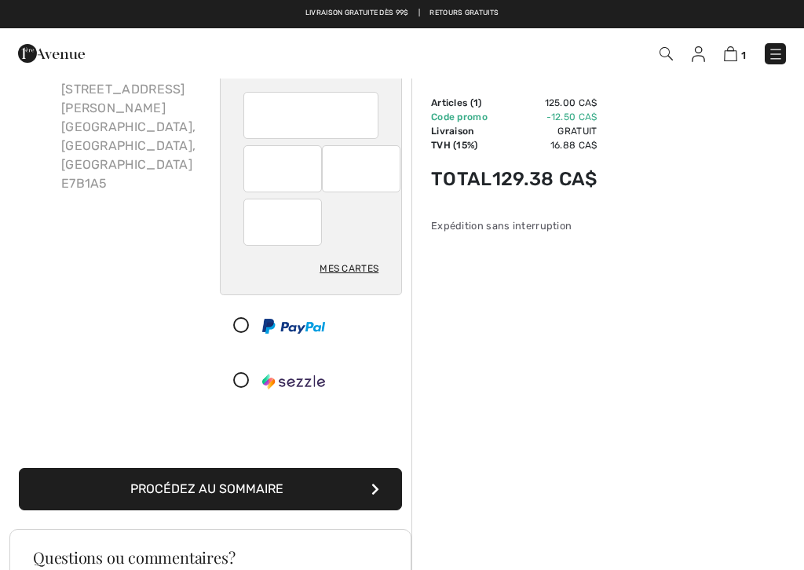
click at [246, 325] on icon at bounding box center [242, 326] width 42 height 16
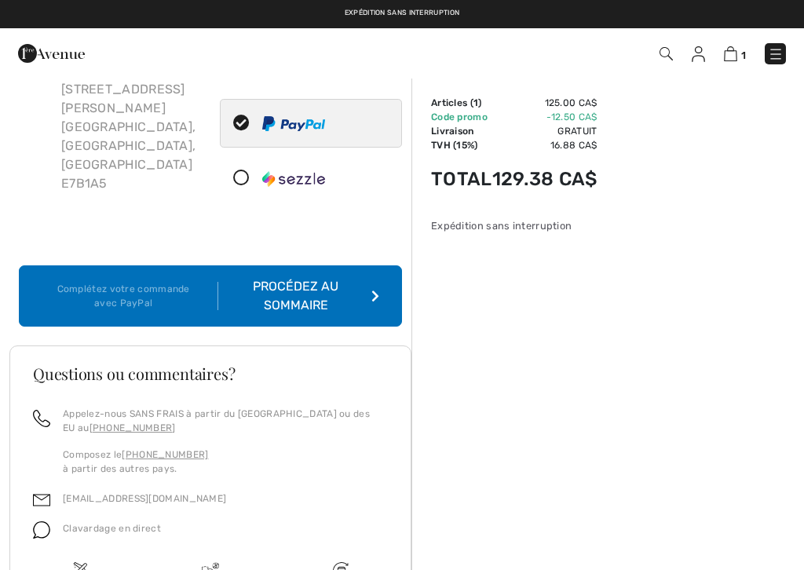
click at [285, 301] on div "Procédez au sommaire" at bounding box center [298, 296] width 161 height 38
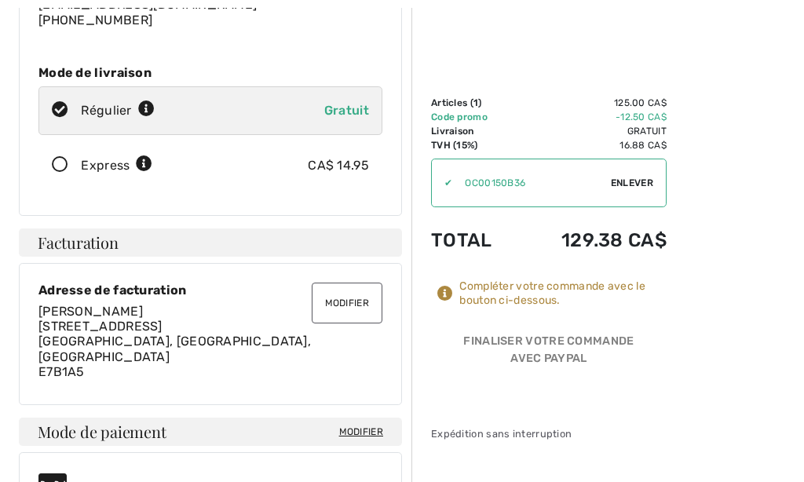
scroll to position [259, 0]
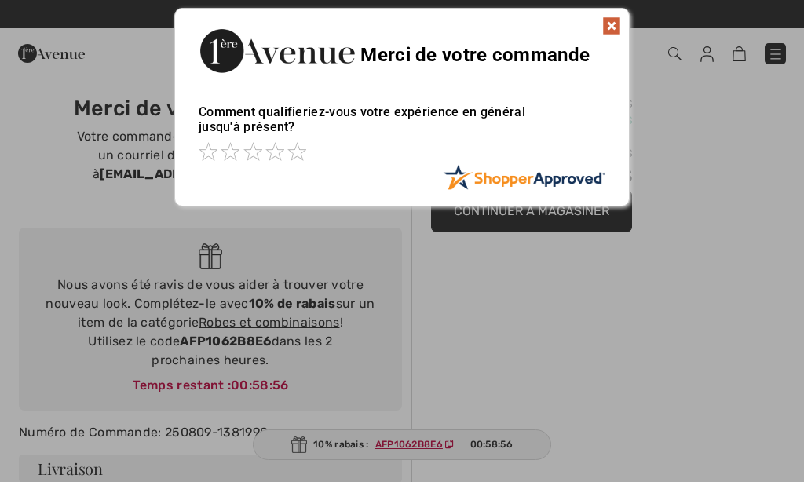
click at [611, 28] on img at bounding box center [611, 25] width 19 height 19
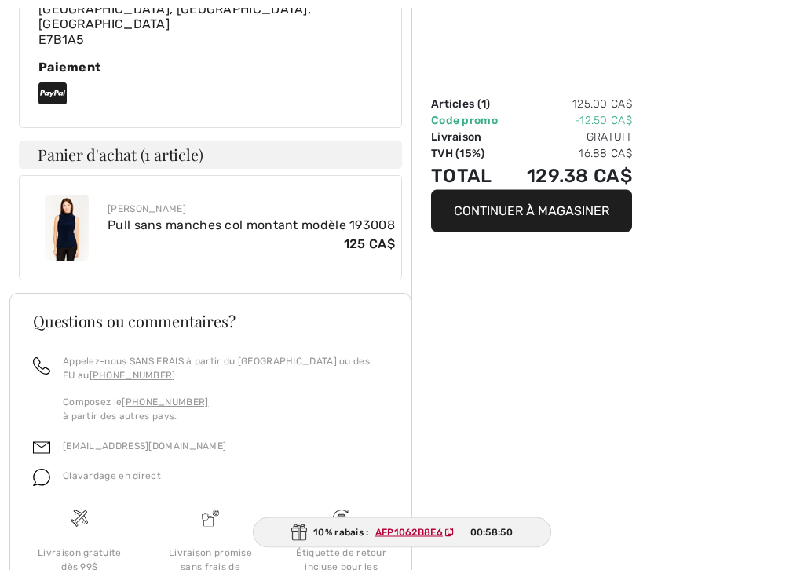
scroll to position [819, 0]
